Goal: Information Seeking & Learning: Check status

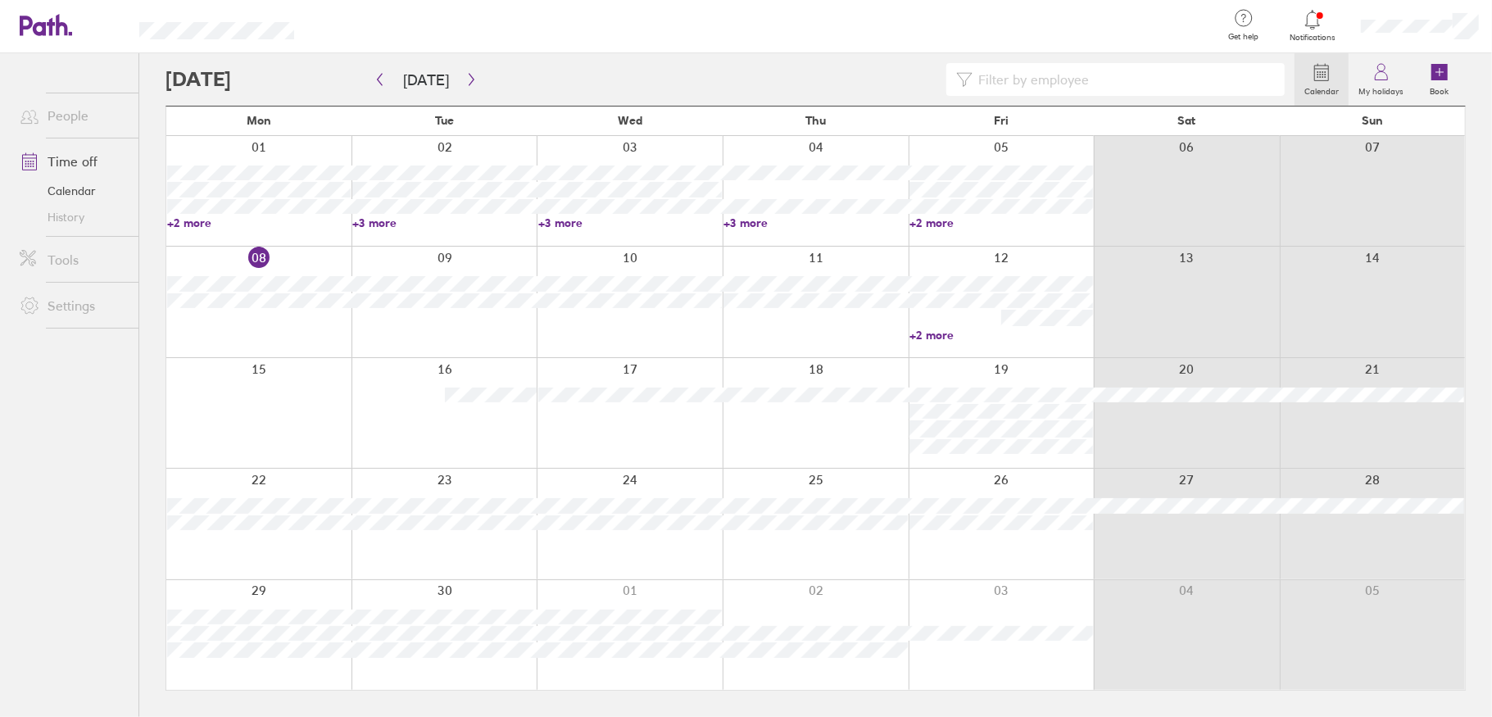
click at [1388, 15] on div at bounding box center [1420, 26] width 144 height 52
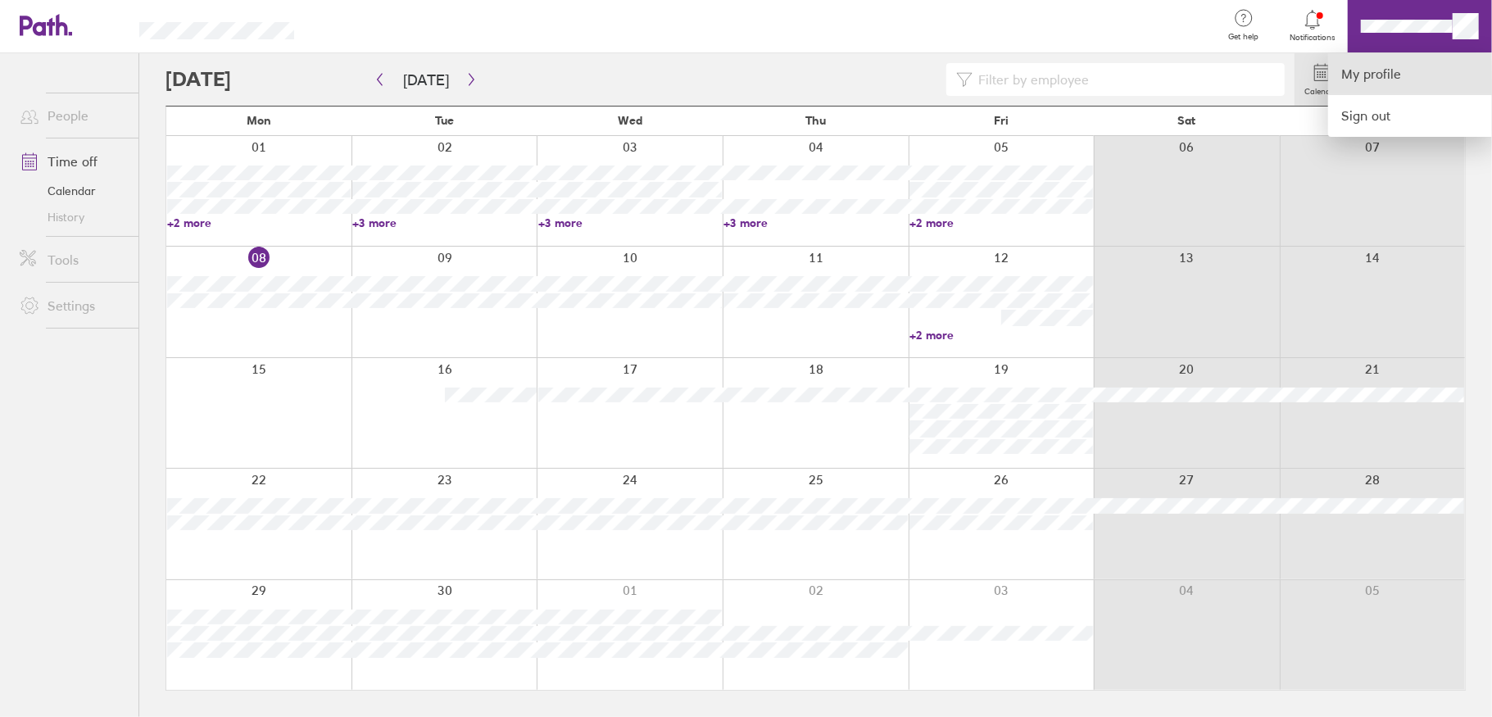
click at [1411, 81] on link "My profile" at bounding box center [1410, 74] width 164 height 42
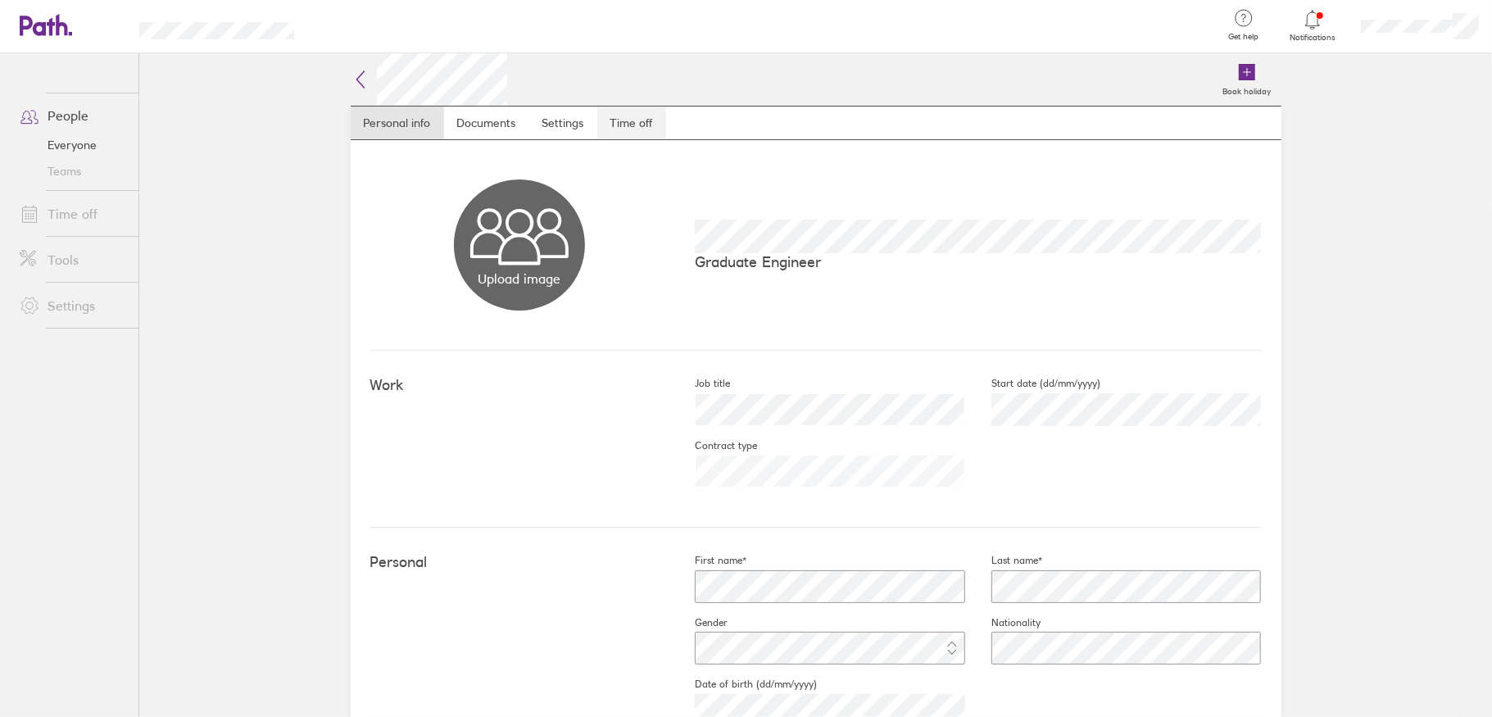
click at [621, 132] on link "Time off" at bounding box center [631, 123] width 69 height 33
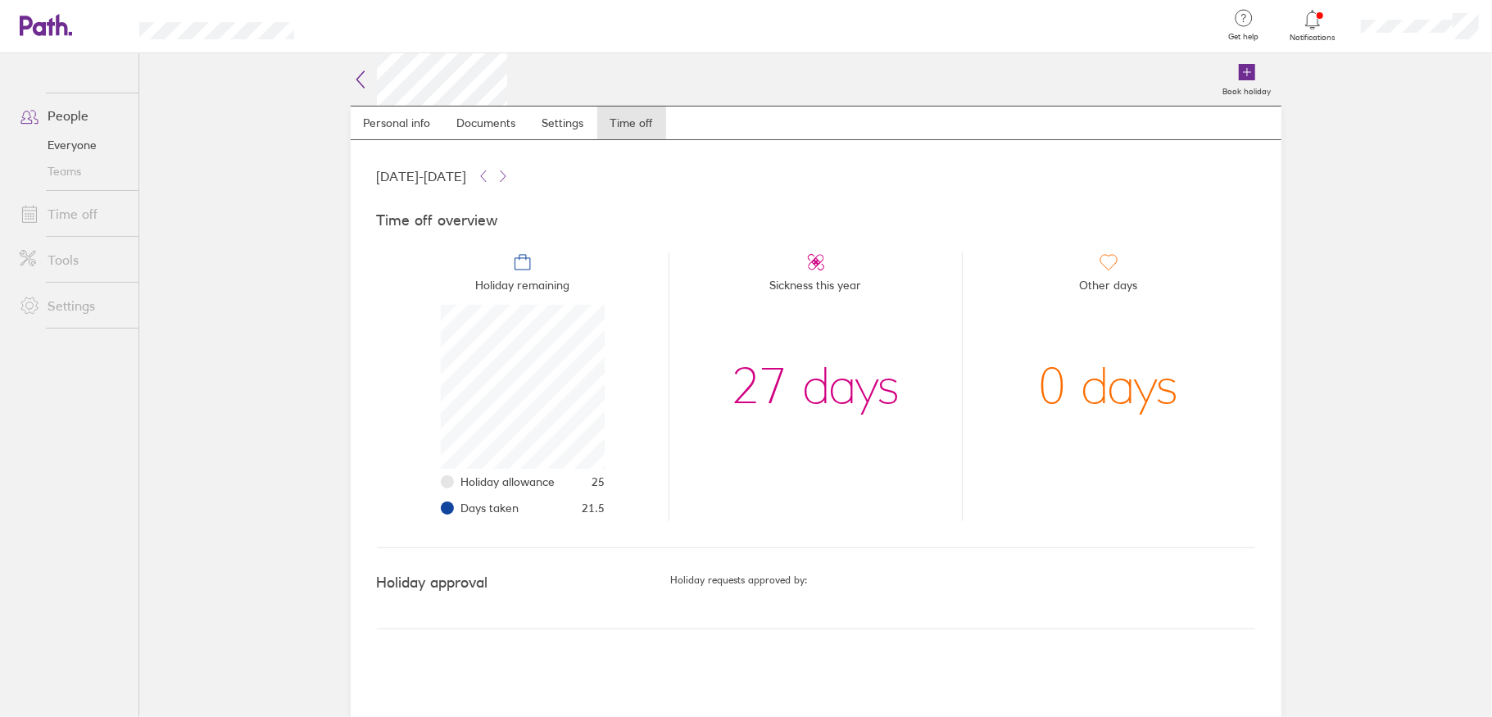
scroll to position [164, 164]
drag, startPoint x: 898, startPoint y: 395, endPoint x: 736, endPoint y: 395, distance: 162.2
click at [736, 395] on li "Sickness this year 27 days" at bounding box center [815, 386] width 293 height 269
click at [770, 383] on div "27 days" at bounding box center [816, 387] width 168 height 164
drag, startPoint x: 784, startPoint y: 379, endPoint x: 770, endPoint y: 379, distance: 14.0
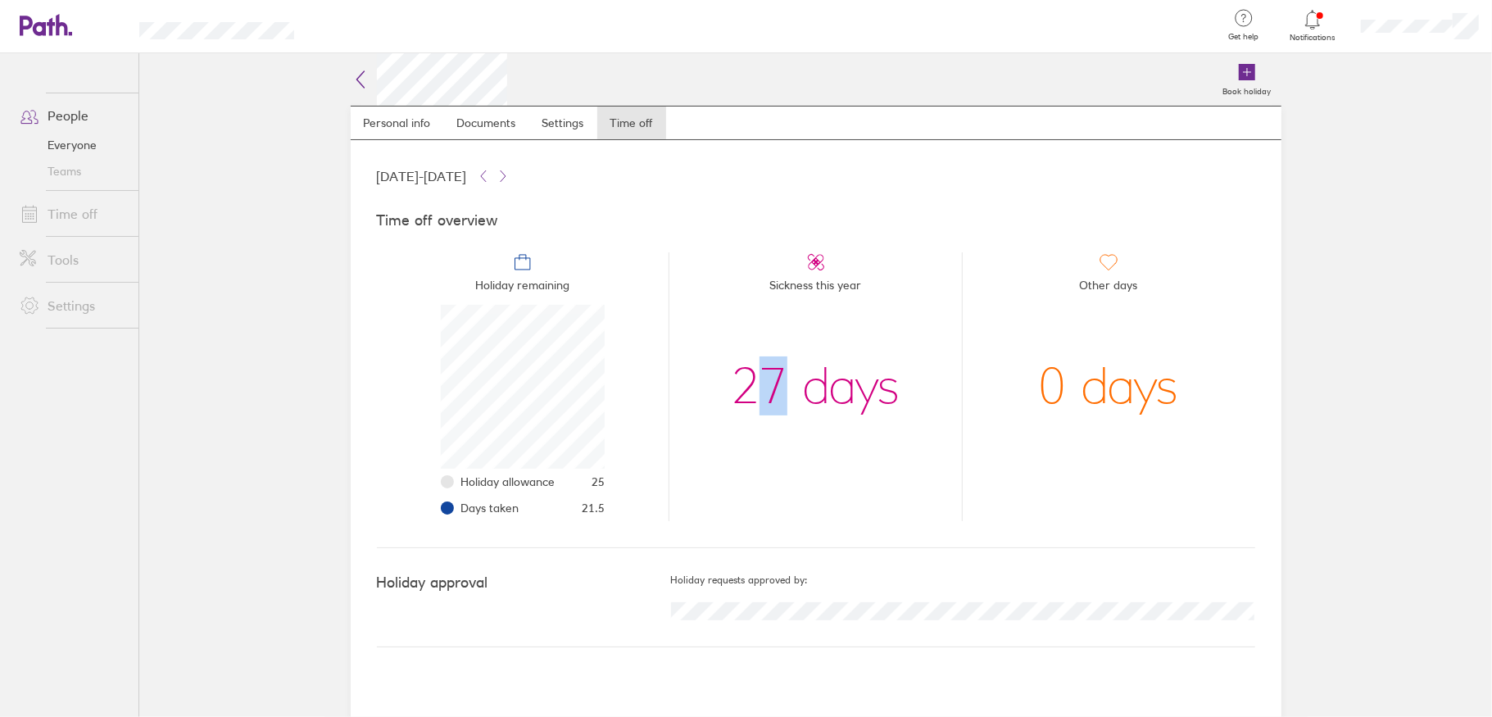
click at [770, 379] on div "27 days" at bounding box center [816, 387] width 168 height 164
click at [789, 394] on div "27 days" at bounding box center [816, 387] width 168 height 164
drag, startPoint x: 810, startPoint y: 375, endPoint x: 798, endPoint y: 375, distance: 11.5
click at [808, 375] on div "27 days" at bounding box center [816, 387] width 168 height 164
drag, startPoint x: 784, startPoint y: 380, endPoint x: 739, endPoint y: 382, distance: 45.1
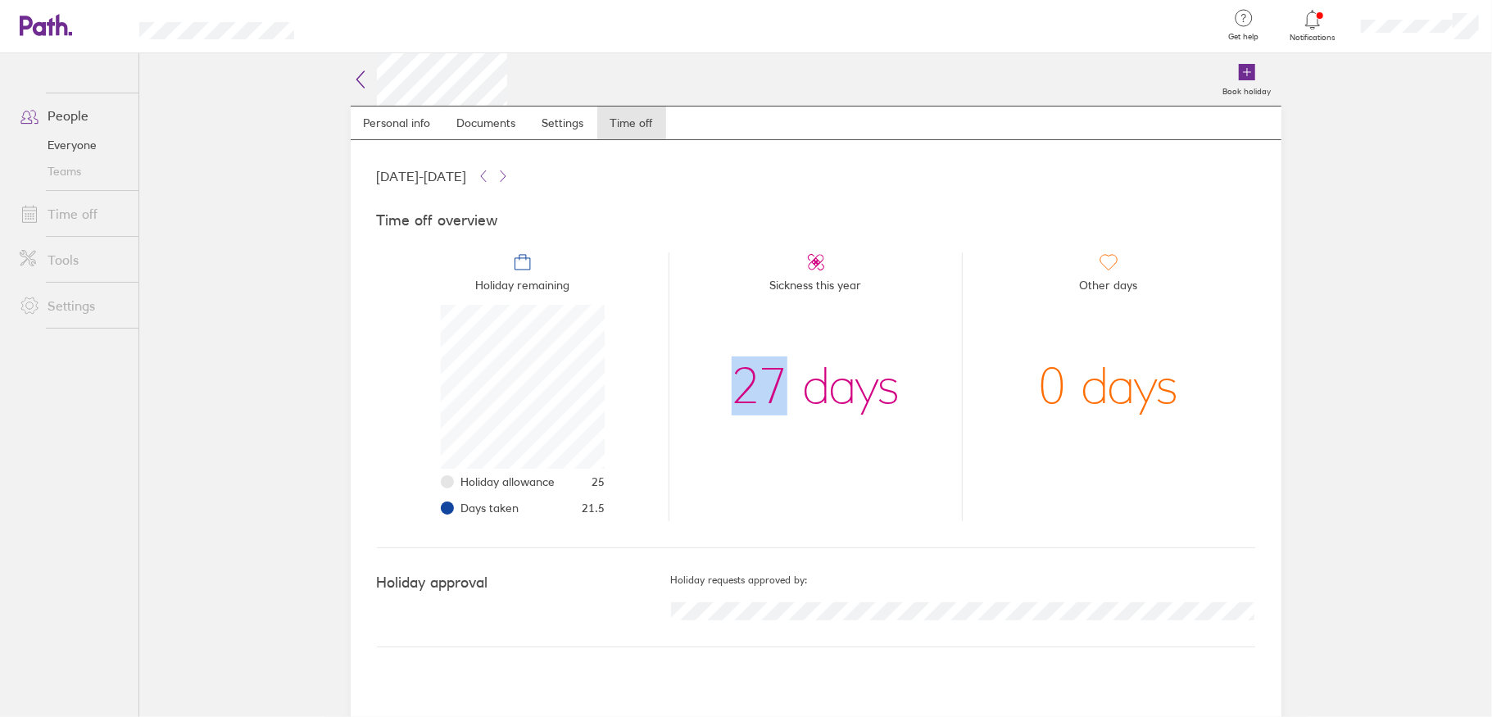
click at [739, 382] on div "27 days" at bounding box center [816, 387] width 168 height 164
click at [774, 395] on div "27 days" at bounding box center [816, 387] width 168 height 164
click at [865, 423] on div "27 days" at bounding box center [816, 387] width 168 height 164
click at [879, 388] on div "27 days" at bounding box center [816, 387] width 168 height 164
